Goal: Task Accomplishment & Management: Manage account settings

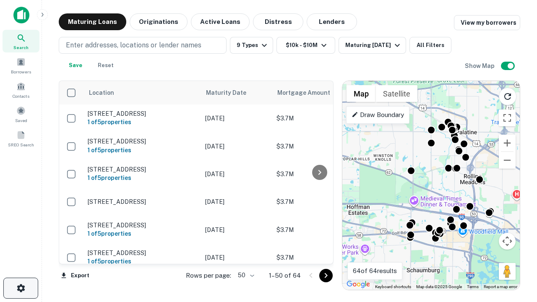
click at [21, 288] on icon "button" at bounding box center [21, 288] width 10 height 10
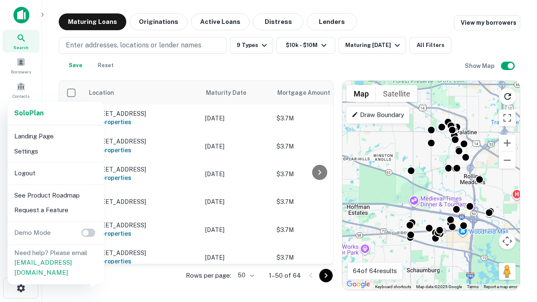
click at [55, 173] on li "Logout" at bounding box center [56, 173] width 90 height 15
